Goal: Check status: Check status

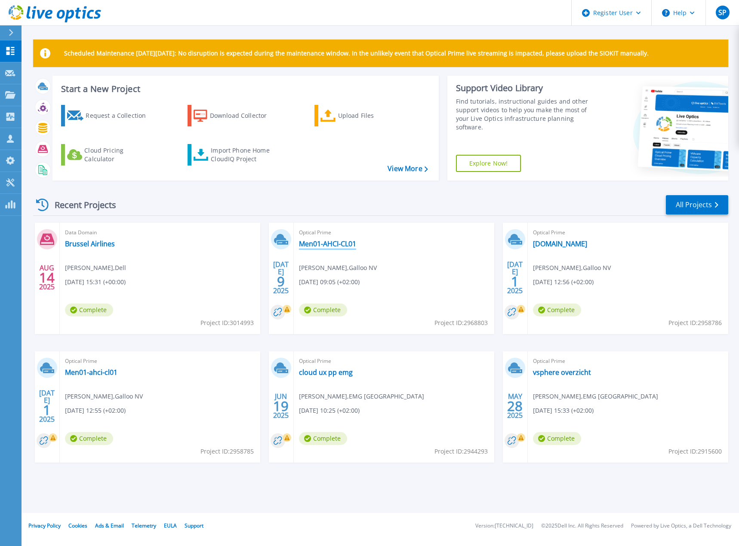
click at [343, 246] on link "Men01-AHCI-CL01" at bounding box center [327, 243] width 57 height 9
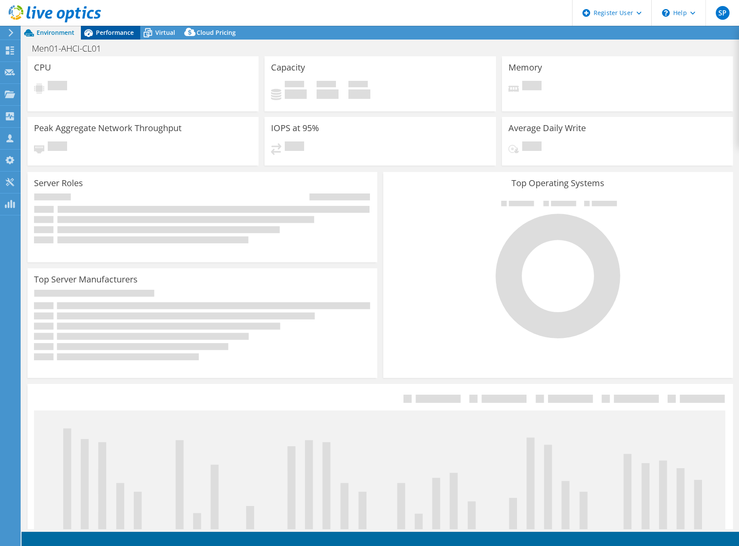
click at [110, 36] on span "Performance" at bounding box center [115, 32] width 38 height 8
select select "USD"
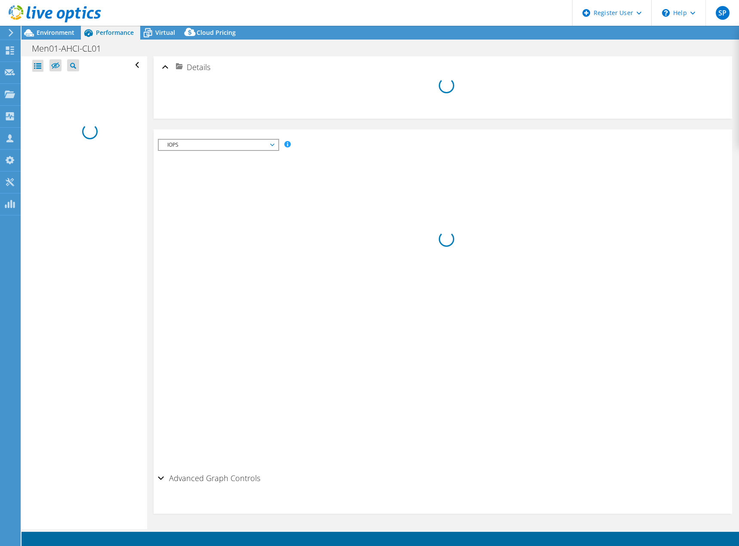
select select "EUFrankfurt"
select select "EUR"
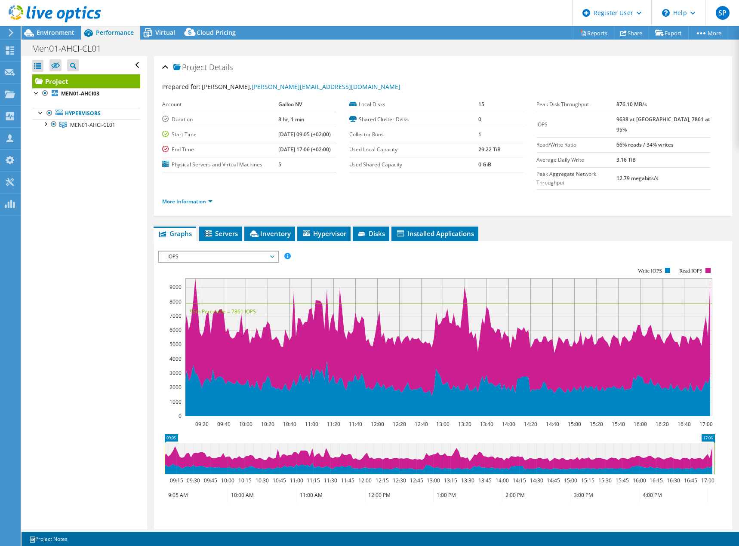
click at [220, 251] on span "IOPS" at bounding box center [218, 256] width 110 height 10
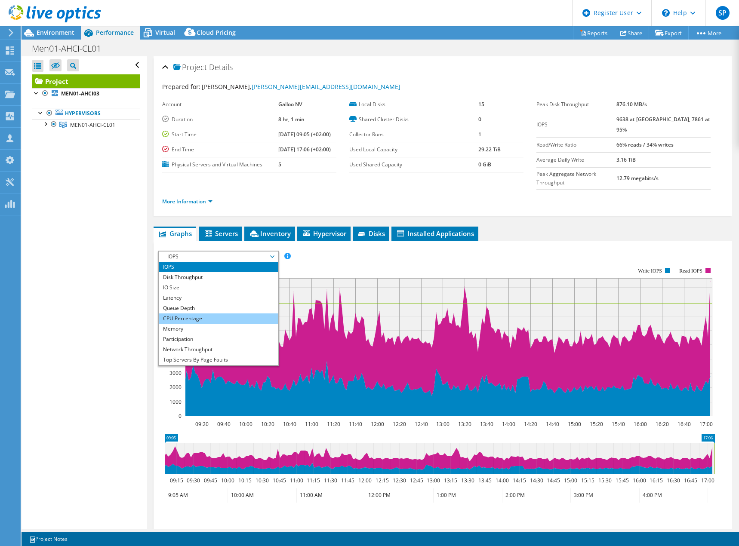
click at [184, 313] on li "CPU Percentage" at bounding box center [218, 318] width 119 height 10
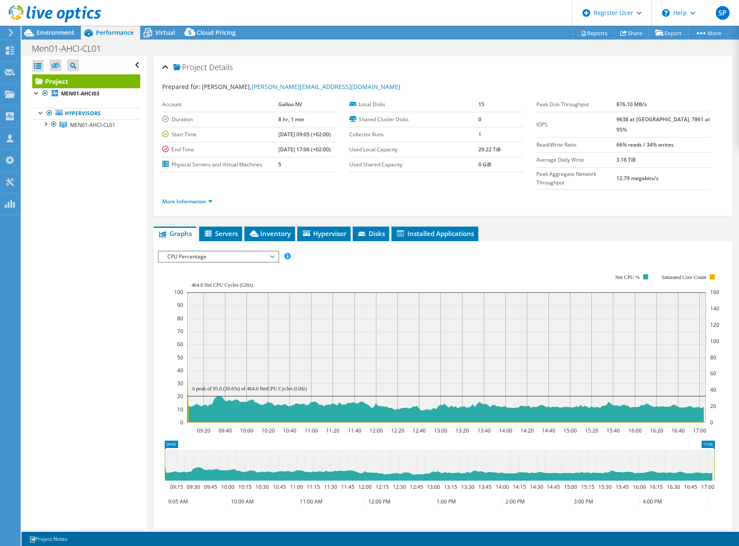
click at [243, 251] on div "CPU Percentage IOPS Disk Throughput IO Size Latency Queue Depth CPU Percentage …" at bounding box center [218, 257] width 121 height 12
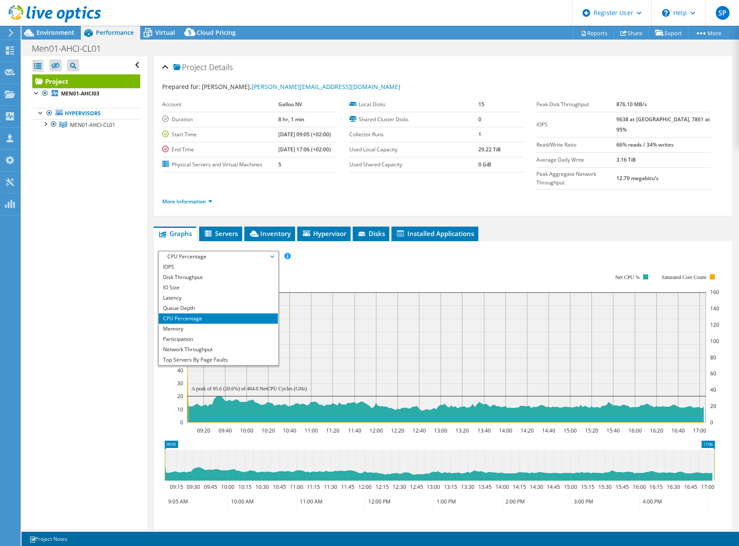
click at [304, 262] on rect at bounding box center [446, 348] width 545 height 172
